Goal: Task Accomplishment & Management: Complete application form

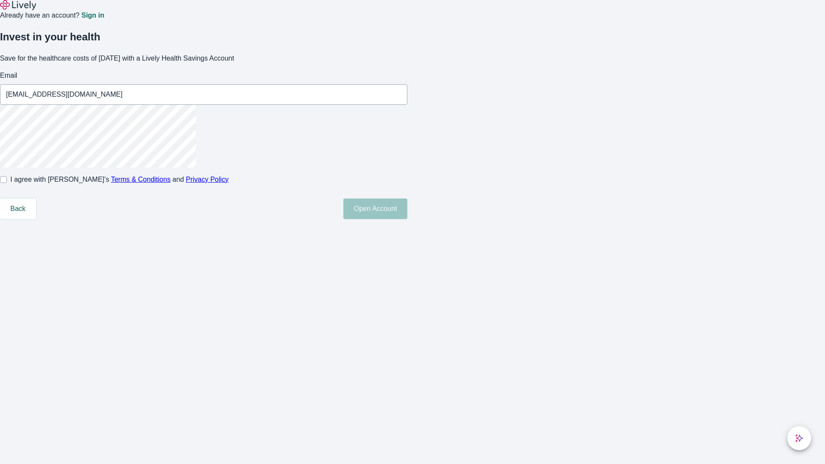
click at [7, 183] on input "I agree with Lively’s Terms & Conditions and Privacy Policy" at bounding box center [3, 179] width 7 height 7
checkbox input "true"
click at [407, 219] on button "Open Account" at bounding box center [375, 208] width 64 height 21
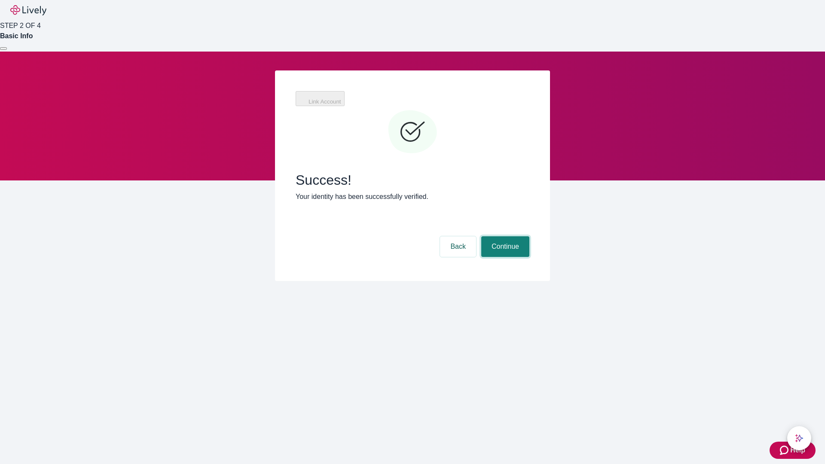
click at [504, 236] on button "Continue" at bounding box center [505, 246] width 48 height 21
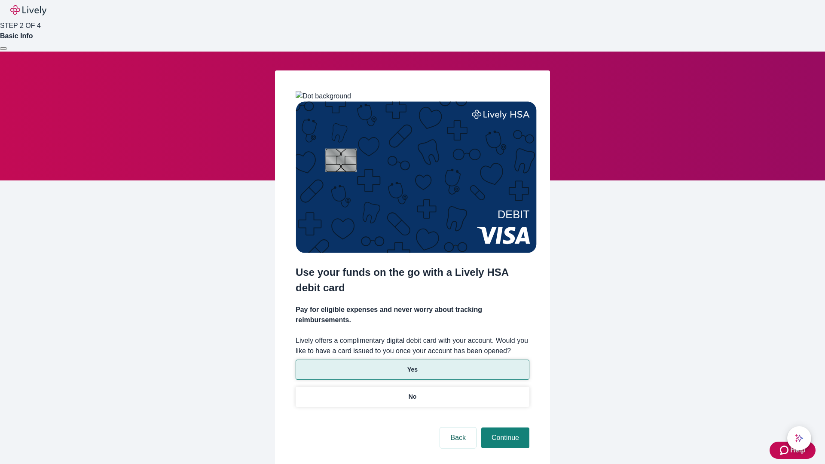
click at [412, 365] on p "Yes" at bounding box center [412, 369] width 10 height 9
click at [504, 427] on button "Continue" at bounding box center [505, 437] width 48 height 21
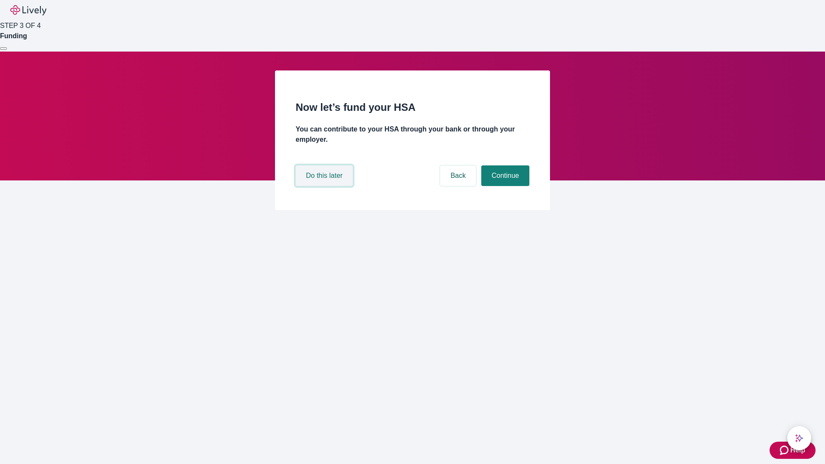
click at [325, 186] on button "Do this later" at bounding box center [323, 175] width 57 height 21
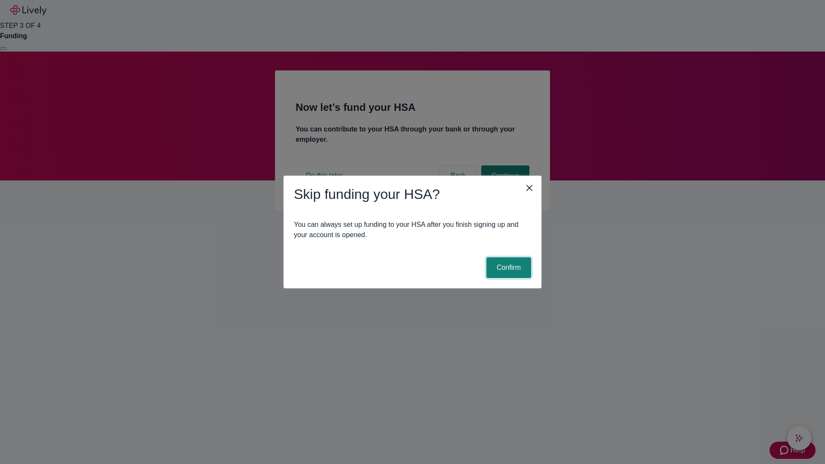
click at [507, 268] on button "Confirm" at bounding box center [508, 267] width 45 height 21
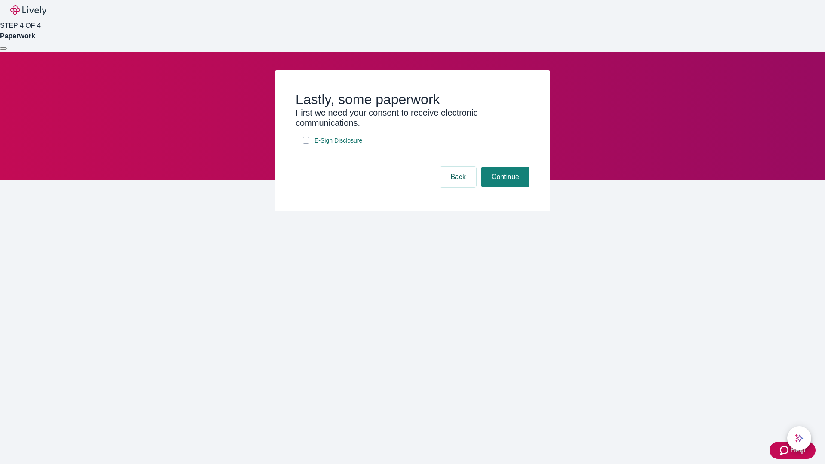
click at [306, 144] on input "E-Sign Disclosure" at bounding box center [305, 140] width 7 height 7
checkbox input "true"
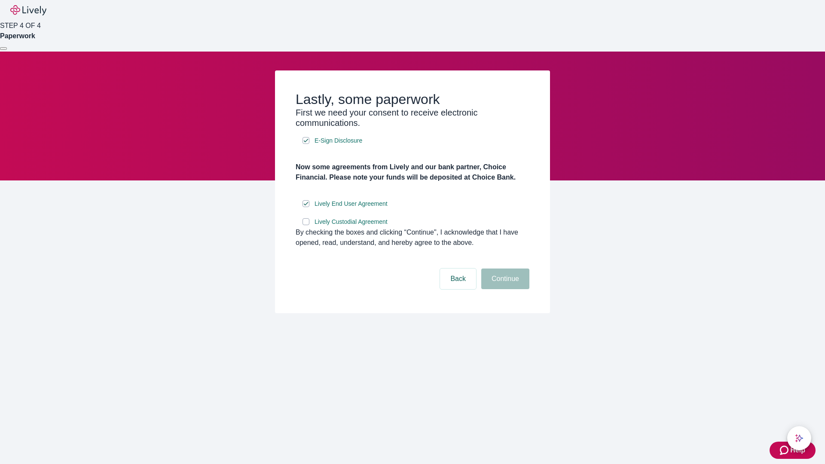
click at [306, 225] on input "Lively Custodial Agreement" at bounding box center [305, 221] width 7 height 7
checkbox input "true"
click at [504, 289] on button "Continue" at bounding box center [505, 278] width 48 height 21
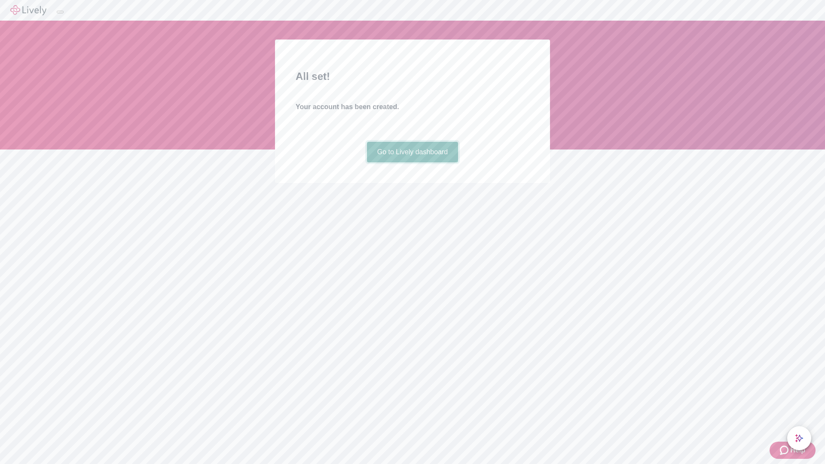
click at [412, 162] on link "Go to Lively dashboard" at bounding box center [412, 152] width 91 height 21
